Goal: Task Accomplishment & Management: Use online tool/utility

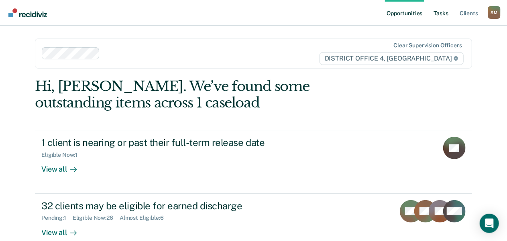
click at [442, 14] on link "Tasks" at bounding box center [442, 13] width 18 height 26
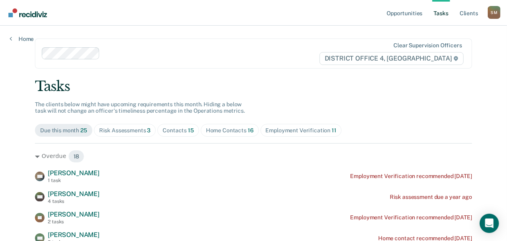
click at [223, 131] on div "Home Contacts 16" at bounding box center [230, 130] width 48 height 7
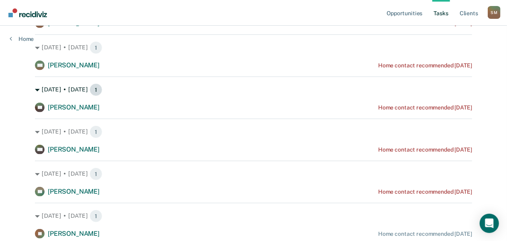
scroll to position [321, 0]
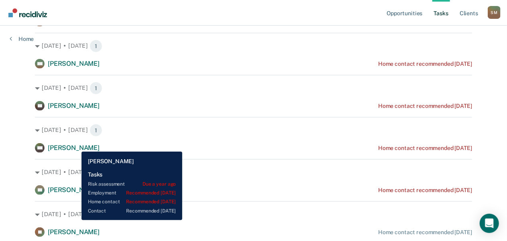
click at [76, 146] on span "[PERSON_NAME]" at bounding box center [74, 148] width 52 height 8
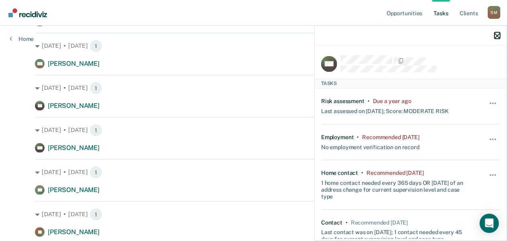
click at [498, 37] on icon "button" at bounding box center [498, 36] width 6 height 6
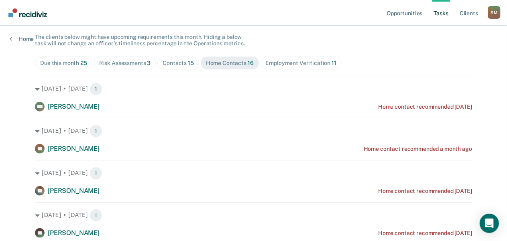
scroll to position [80, 0]
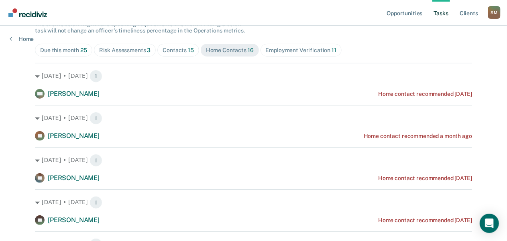
click at [180, 49] on div "Contacts 15" at bounding box center [178, 50] width 31 height 7
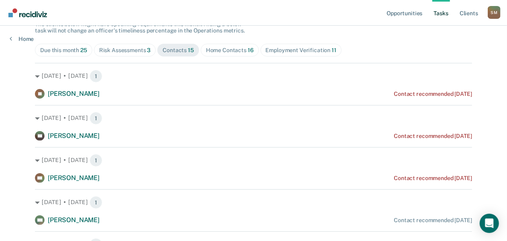
drag, startPoint x: 68, startPoint y: 51, endPoint x: 79, endPoint y: 53, distance: 11.4
click at [68, 51] on div "Due this month 25" at bounding box center [63, 50] width 47 height 7
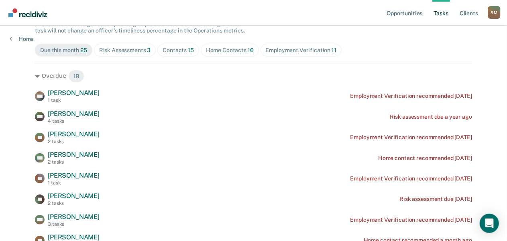
click at [215, 48] on div "Home Contacts 16" at bounding box center [230, 50] width 48 height 7
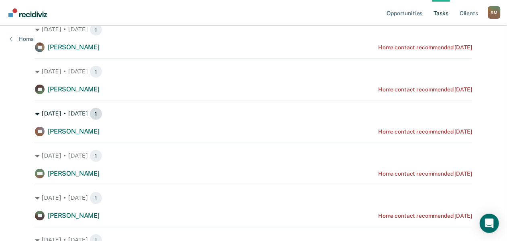
scroll to position [201, 0]
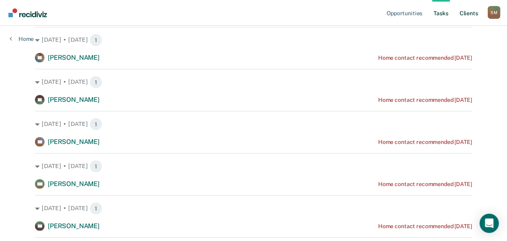
click at [467, 13] on link "Client s" at bounding box center [469, 13] width 22 height 26
